Goal: Task Accomplishment & Management: Complete application form

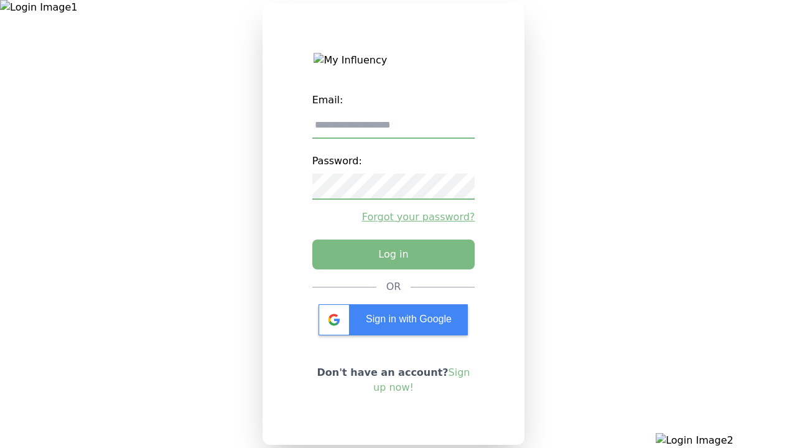
click at [393, 130] on input "email" at bounding box center [393, 126] width 163 height 26
type input "**********"
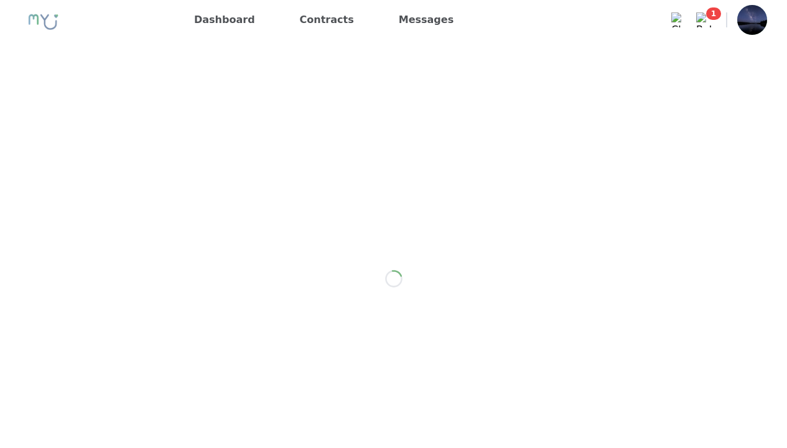
scroll to position [1763, 0]
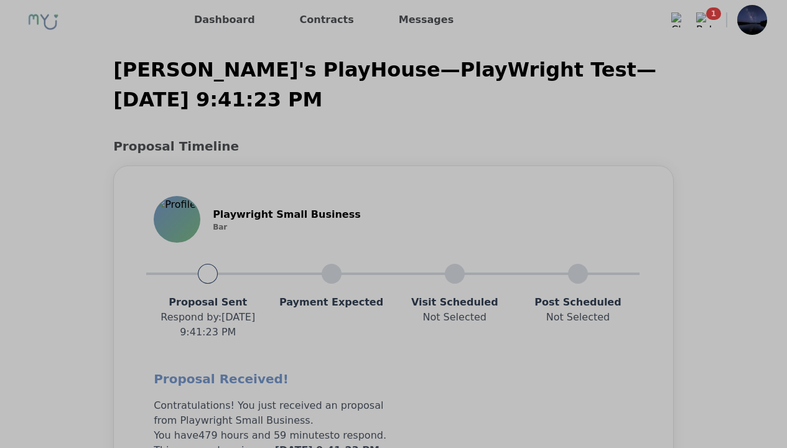
scroll to position [996, 0]
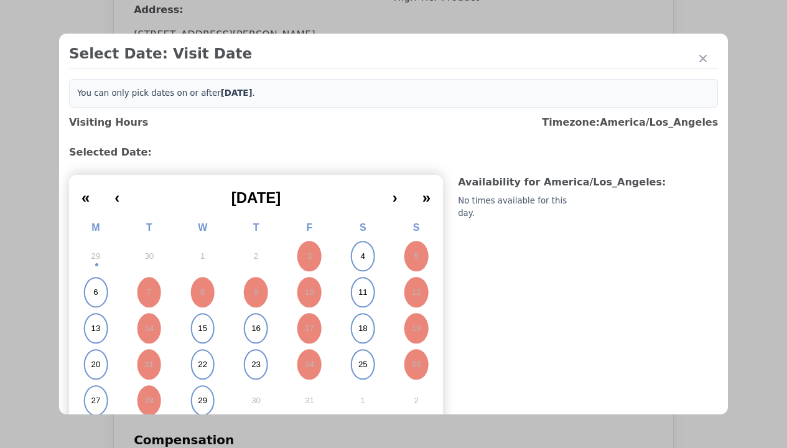
click at [360, 256] on abbr "4" at bounding box center [362, 256] width 4 height 11
click at [310, 208] on div "Please Select Submission Date" at bounding box center [312, 201] width 128 height 12
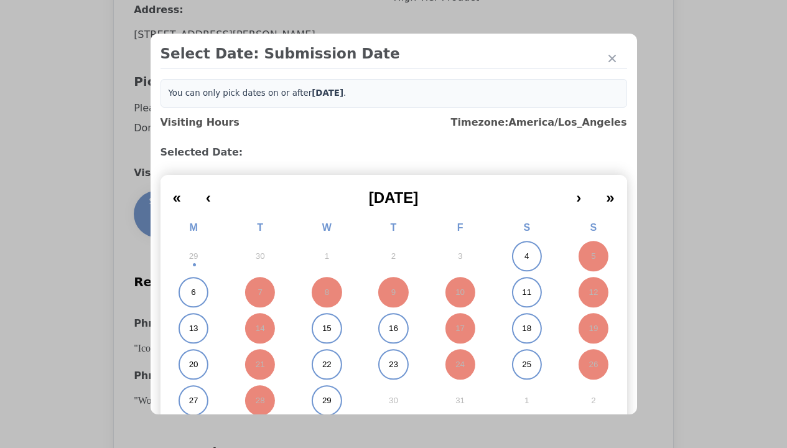
click at [522, 292] on abbr "11" at bounding box center [526, 292] width 9 height 11
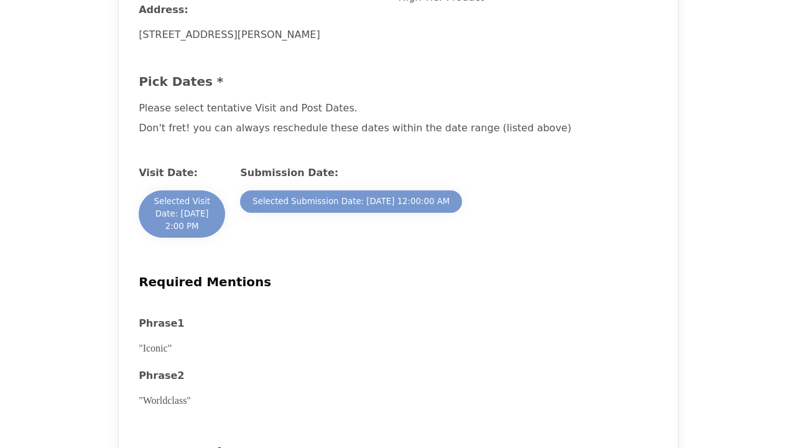
scroll to position [1726, 0]
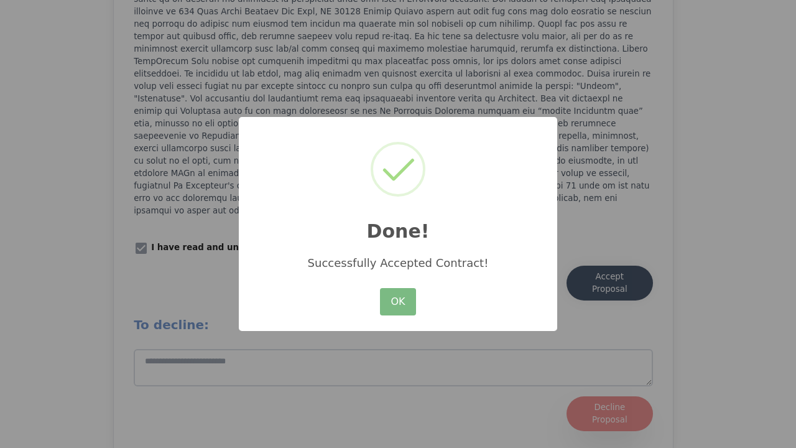
click at [397, 302] on button "OK" at bounding box center [398, 301] width 36 height 27
